Goal: Navigation & Orientation: Find specific page/section

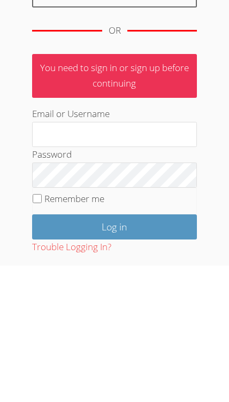
scroll to position [196, 0]
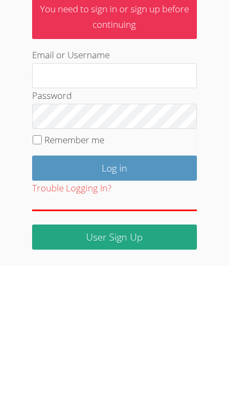
click at [140, 200] on input "Email or Username" at bounding box center [114, 213] width 165 height 26
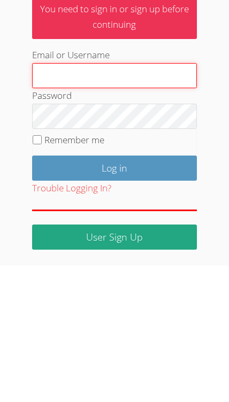
type input "Thebrandstoryshop@gmail.com"
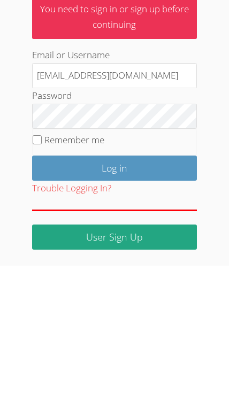
scroll to position [115, 0]
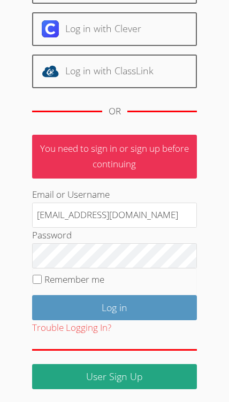
click at [162, 295] on input "Log in" at bounding box center [114, 307] width 165 height 25
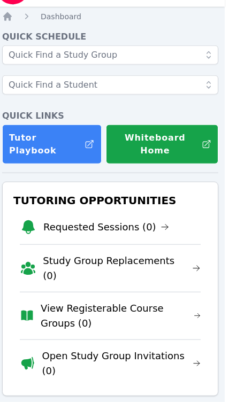
scroll to position [28, 4]
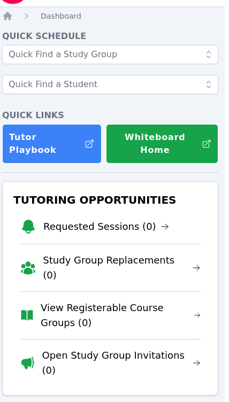
click at [188, 301] on link "View Registerable Course Groups (0)" at bounding box center [121, 316] width 160 height 30
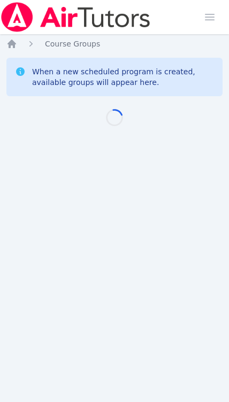
scroll to position [0, 4]
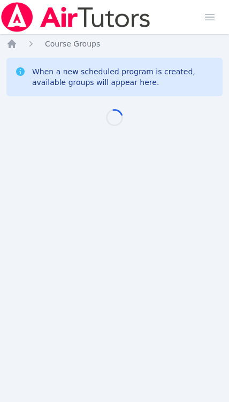
scroll to position [0, 4]
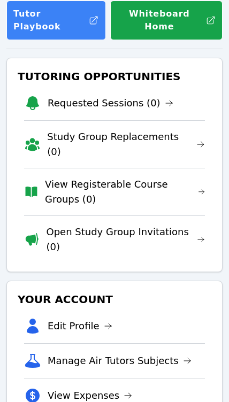
scroll to position [147, 0]
